Goal: Check status: Check status

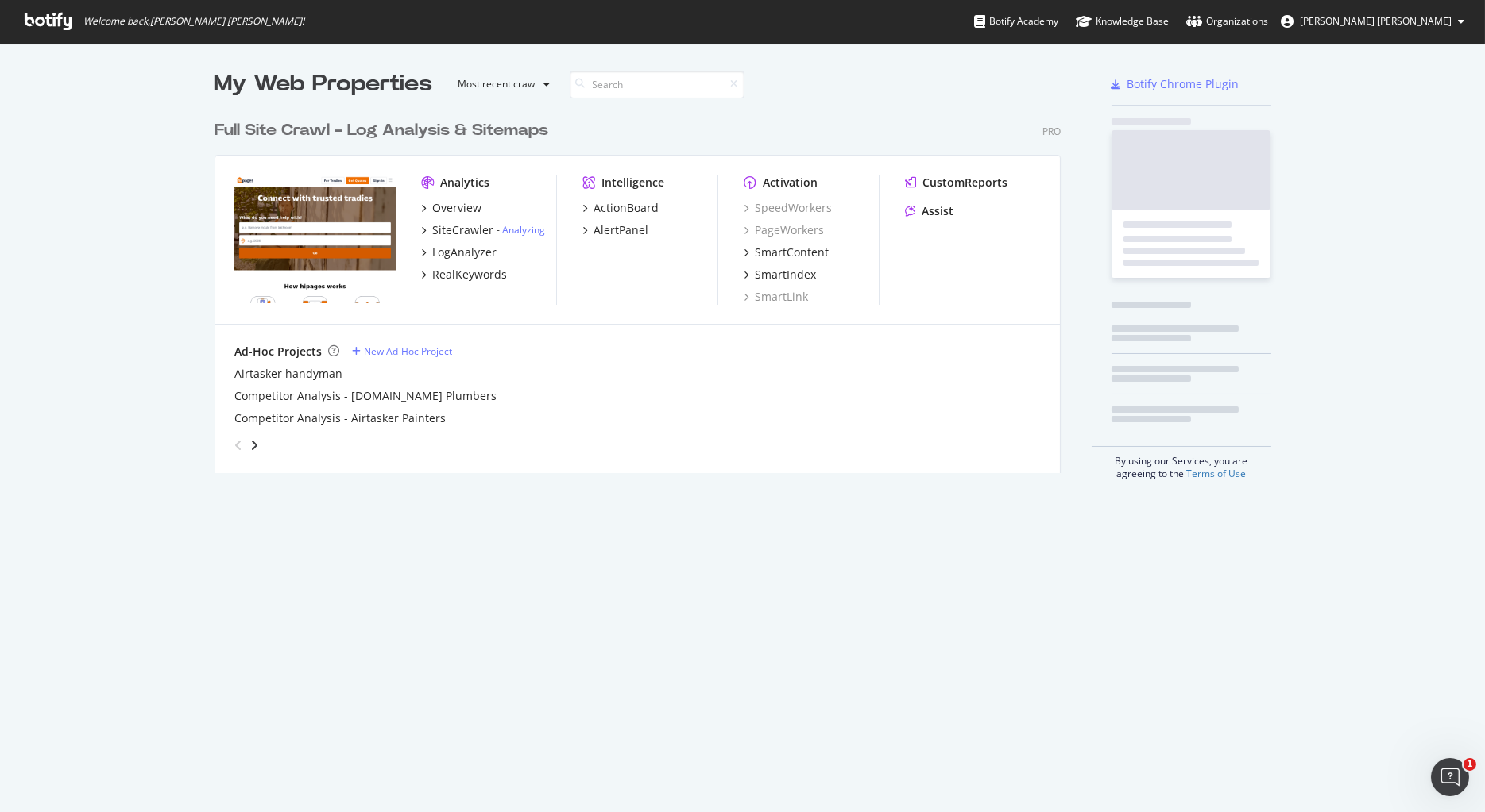
scroll to position [362, 848]
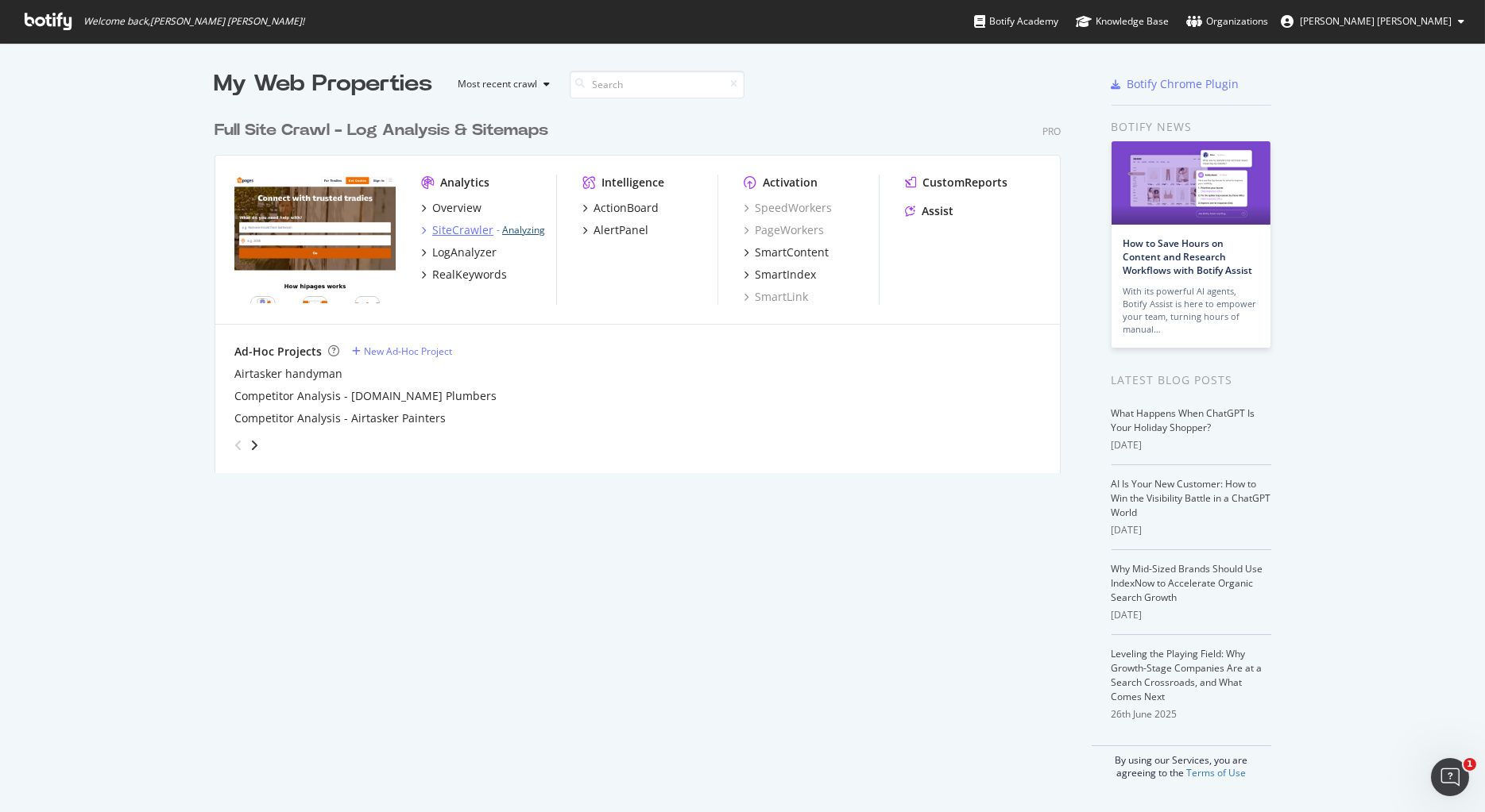
click at [510, 227] on link "Analyzing" at bounding box center [523, 230] width 43 height 14
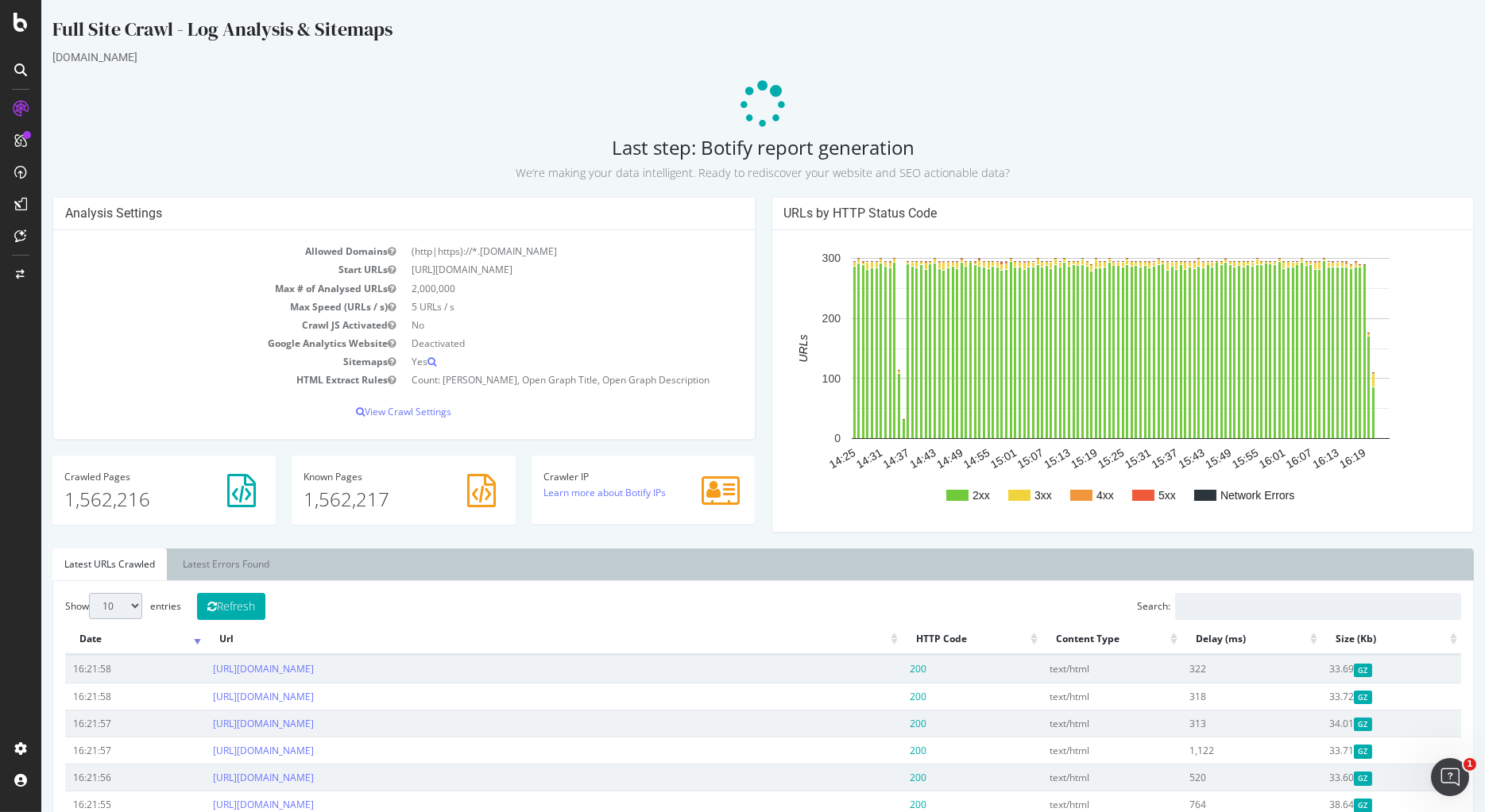
click at [601, 43] on div "Full Site Crawl - Log Analysis & Sitemaps" at bounding box center [763, 33] width 1422 height 34
